Goal: Transaction & Acquisition: Obtain resource

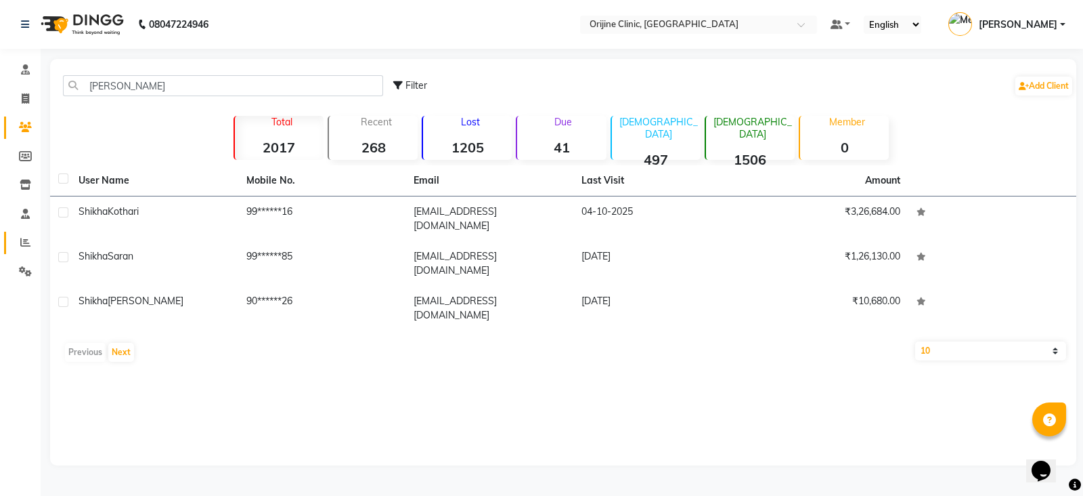
click at [22, 239] on icon at bounding box center [25, 242] width 10 height 10
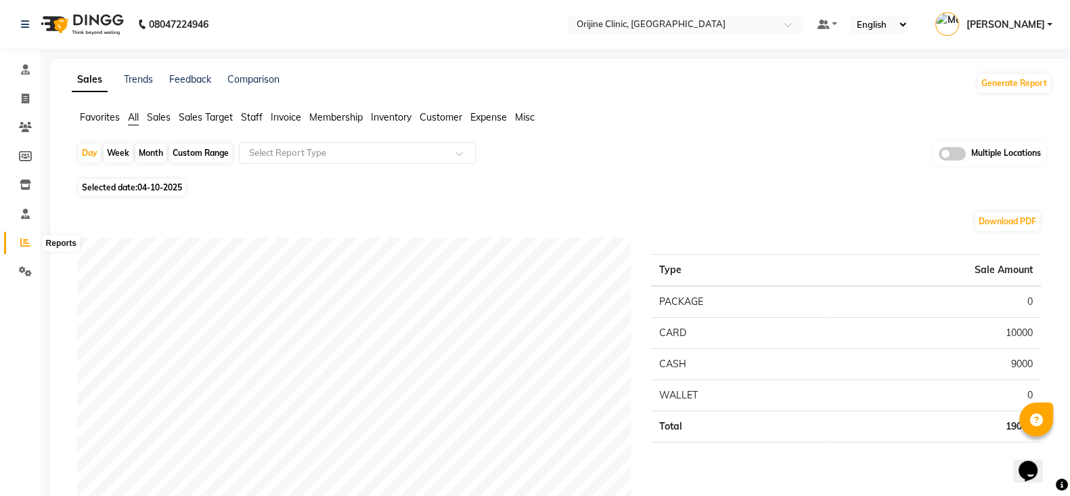
click at [24, 242] on icon at bounding box center [25, 242] width 10 height 10
click at [209, 154] on div "Custom Range" at bounding box center [200, 153] width 63 height 19
select select "10"
select select "2025"
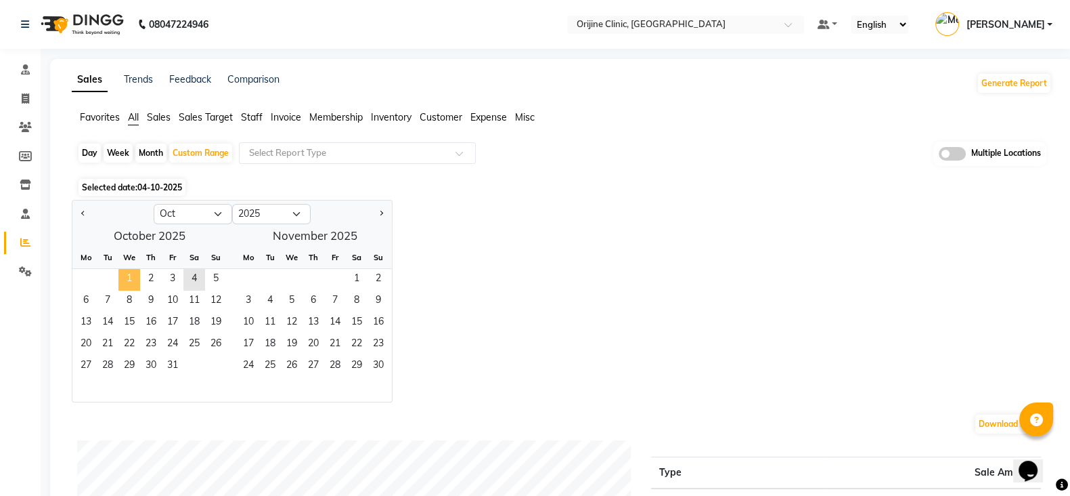
click at [126, 275] on span "1" at bounding box center [129, 280] width 22 height 22
click at [192, 274] on span "4" at bounding box center [194, 280] width 22 height 22
click at [289, 114] on span "Invoice" at bounding box center [286, 117] width 30 height 12
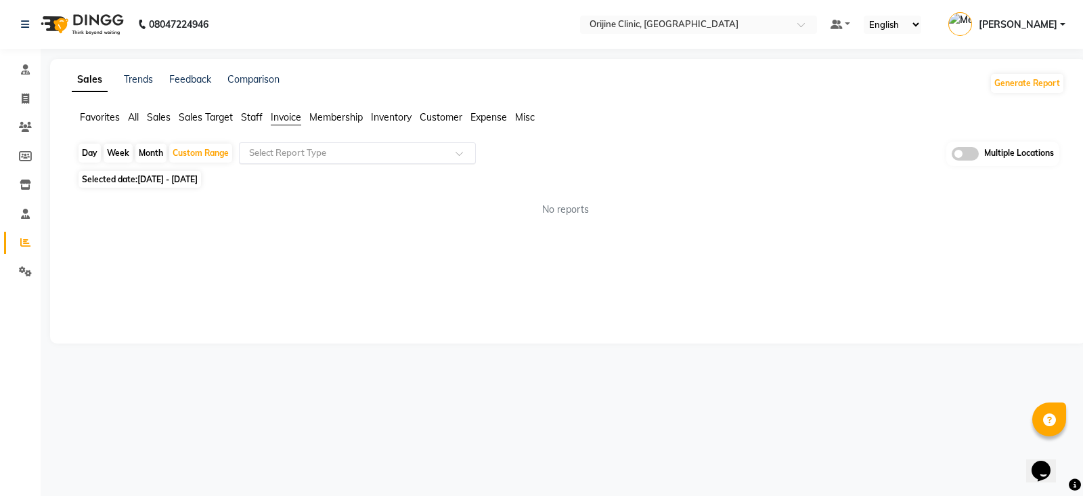
click at [311, 150] on input "text" at bounding box center [343, 153] width 195 height 14
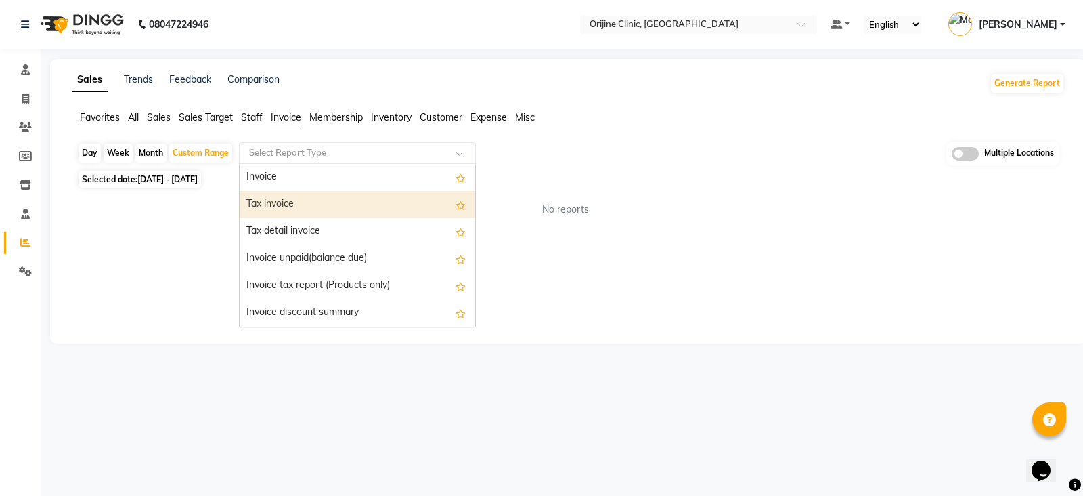
click at [320, 204] on div "Tax invoice" at bounding box center [358, 204] width 236 height 27
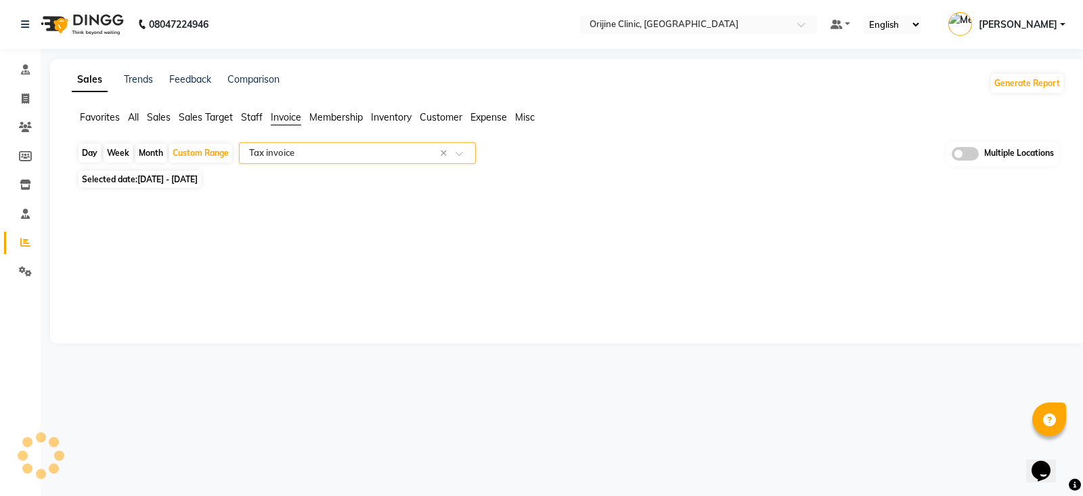
select select "full_report"
select select "csv"
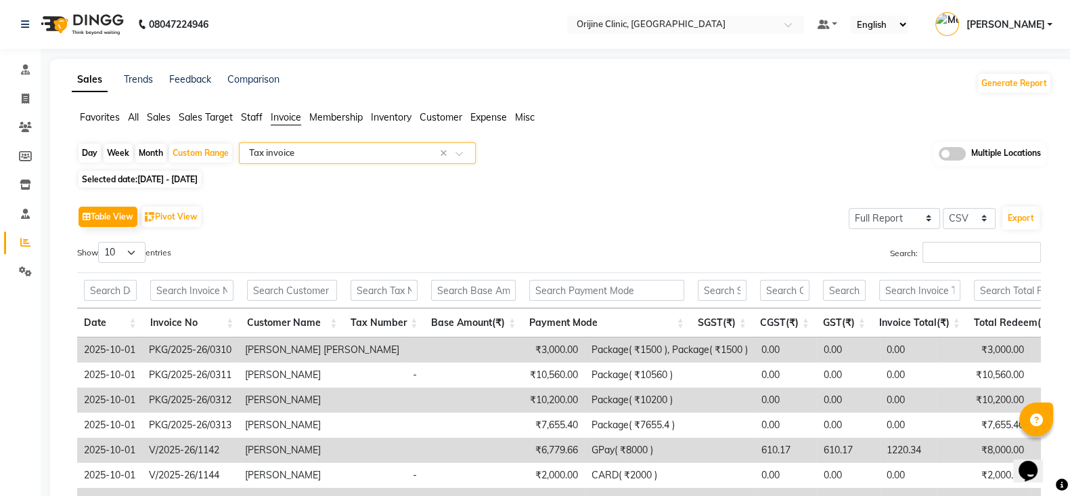
click at [336, 159] on div "Select Report Type × Tax invoice ×" at bounding box center [357, 153] width 237 height 22
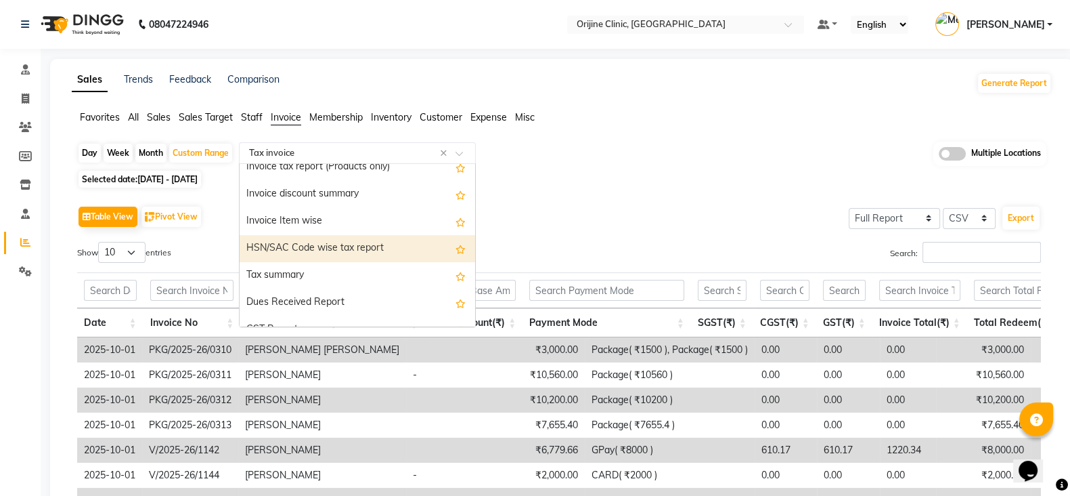
scroll to position [244, 0]
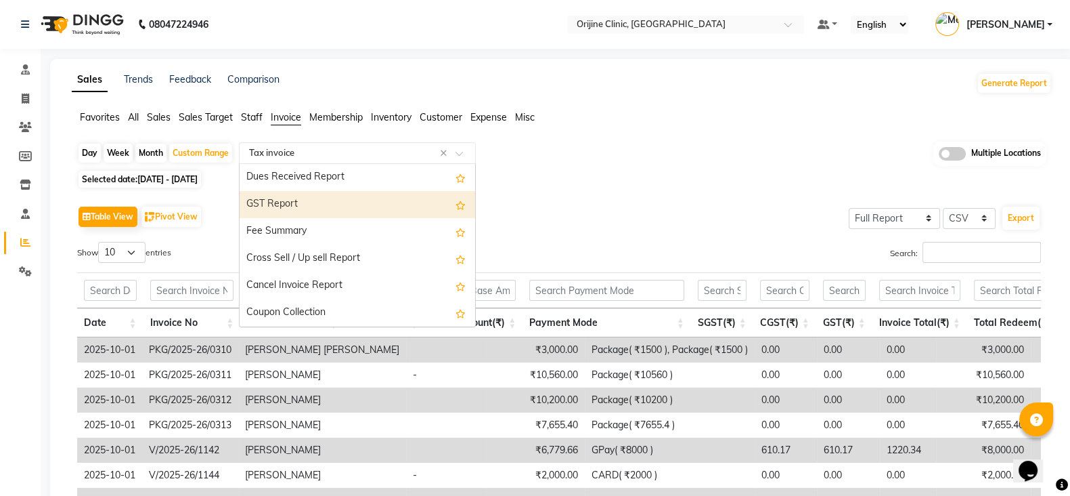
click at [305, 202] on div "GST Report" at bounding box center [358, 204] width 236 height 27
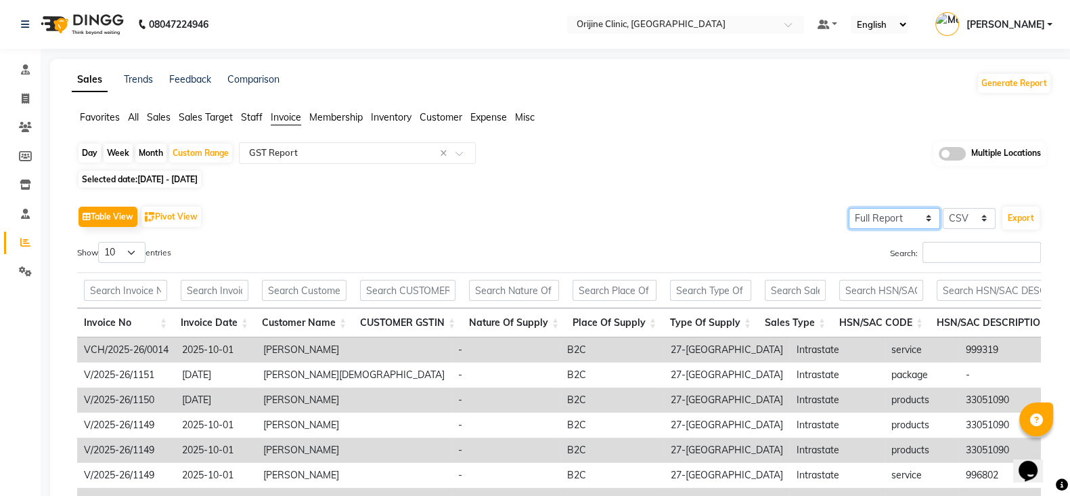
drag, startPoint x: 921, startPoint y: 220, endPoint x: 913, endPoint y: 223, distance: 8.2
click at [921, 220] on select "Select Full Report Filtered Report" at bounding box center [894, 218] width 91 height 21
click at [850, 208] on select "Select Full Report Filtered Report" at bounding box center [894, 218] width 91 height 21
click at [1014, 209] on button "Export" at bounding box center [1021, 217] width 37 height 23
